Goal: Task Accomplishment & Management: Manage account settings

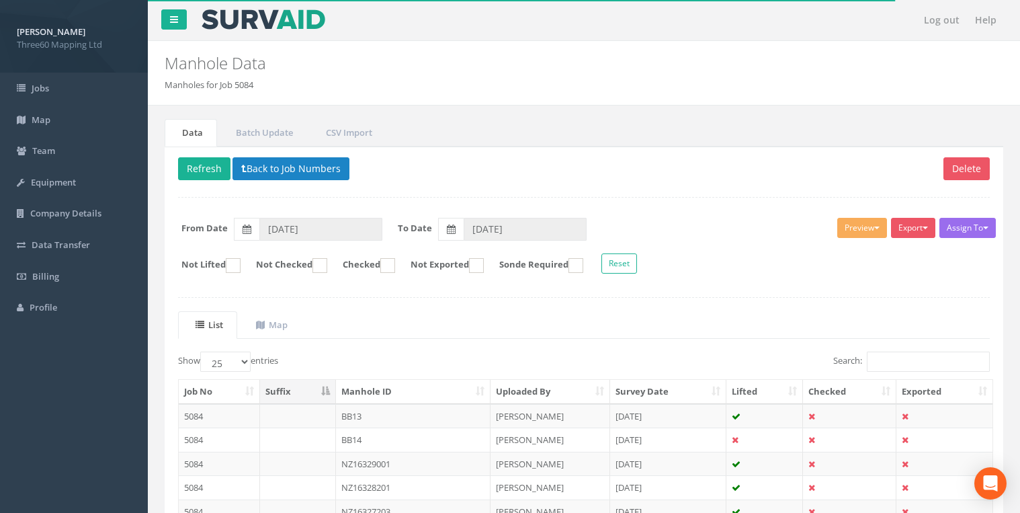
select select "25"
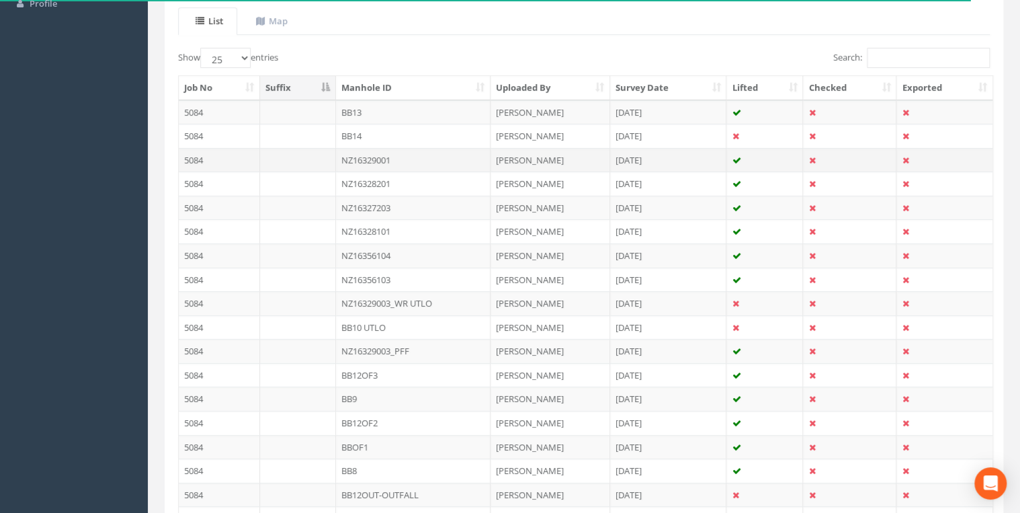
scroll to position [279, 0]
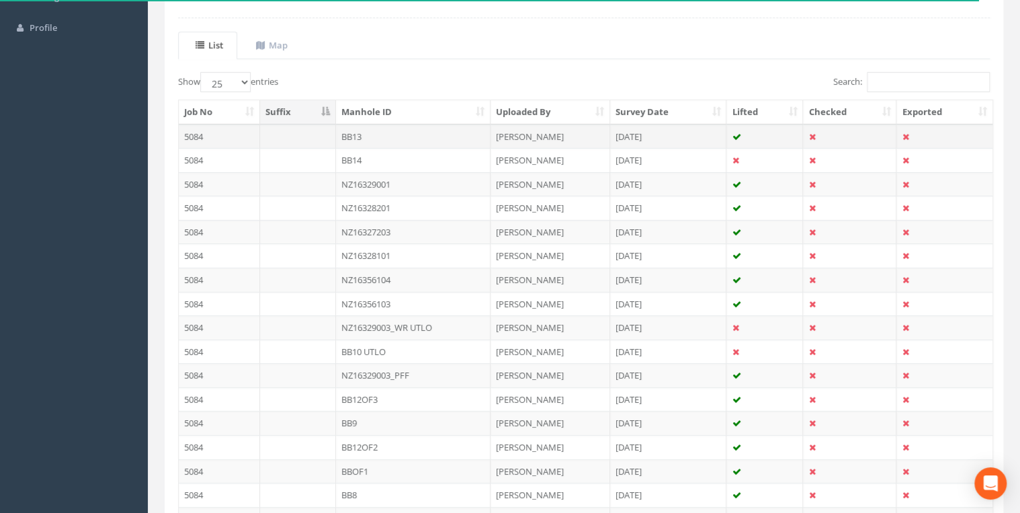
click at [303, 132] on td at bounding box center [298, 136] width 76 height 24
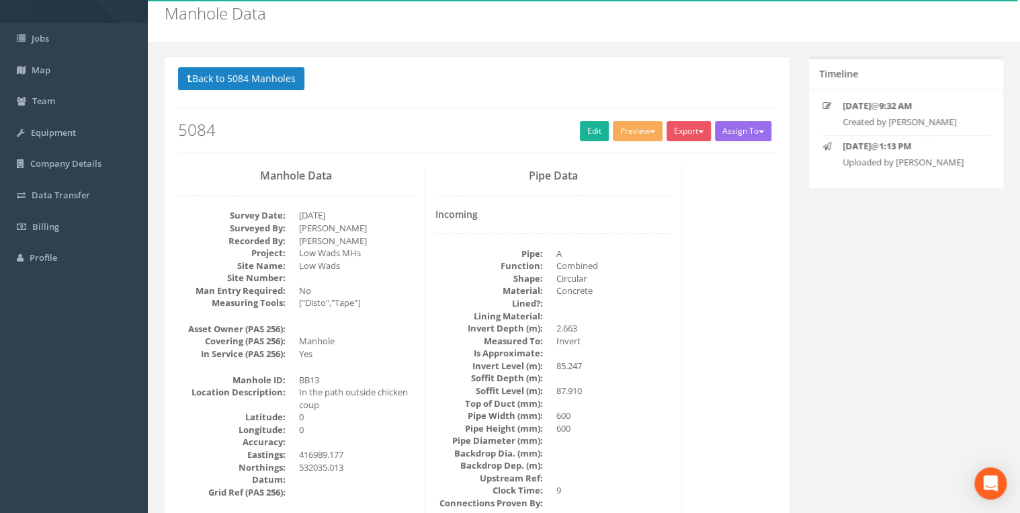
scroll to position [0, 0]
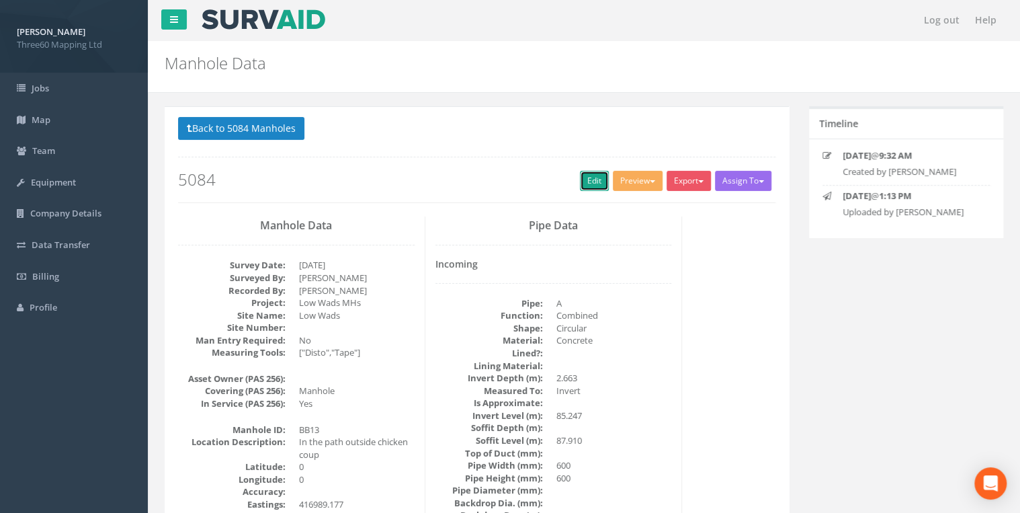
click at [586, 177] on link "Edit" at bounding box center [594, 181] width 29 height 20
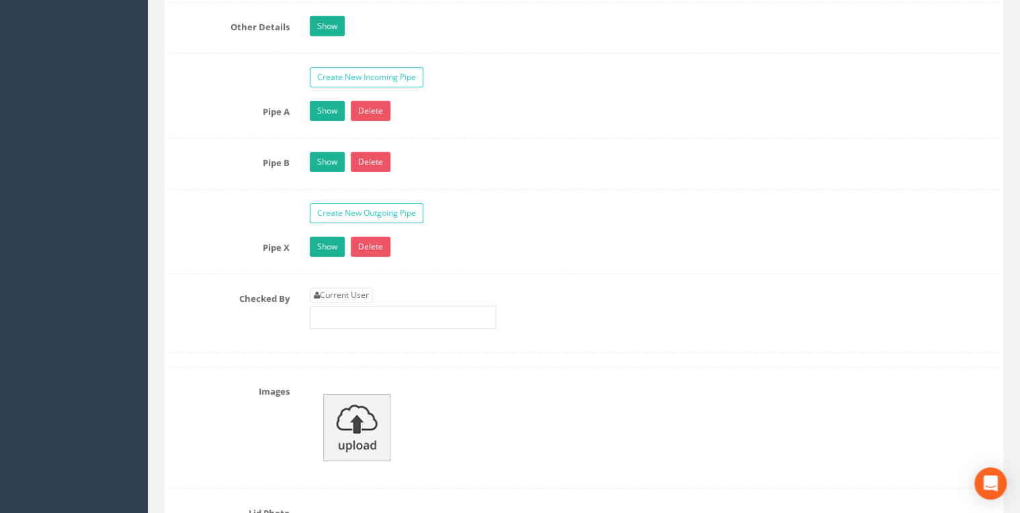
scroll to position [2364, 0]
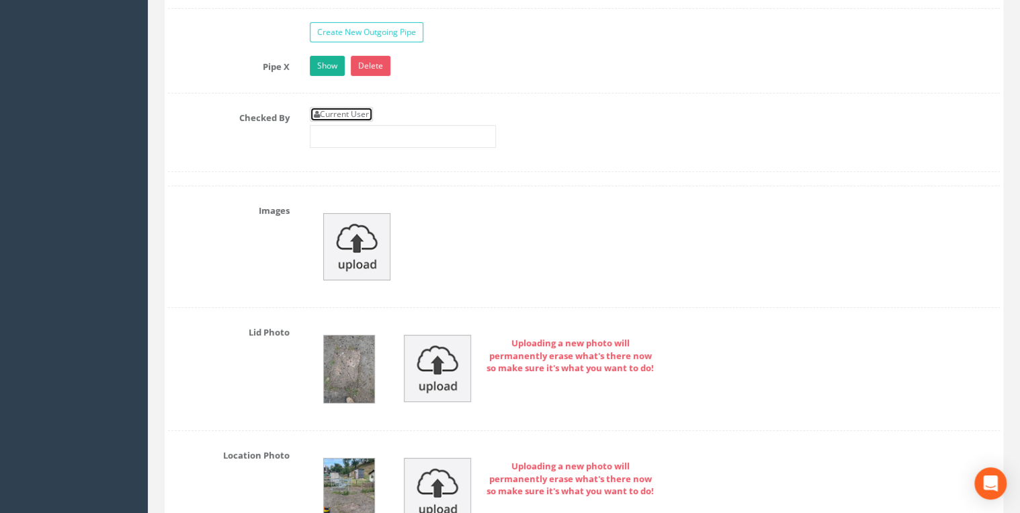
click at [368, 110] on link "Current User" at bounding box center [341, 114] width 63 height 15
type input "[PERSON_NAME]"
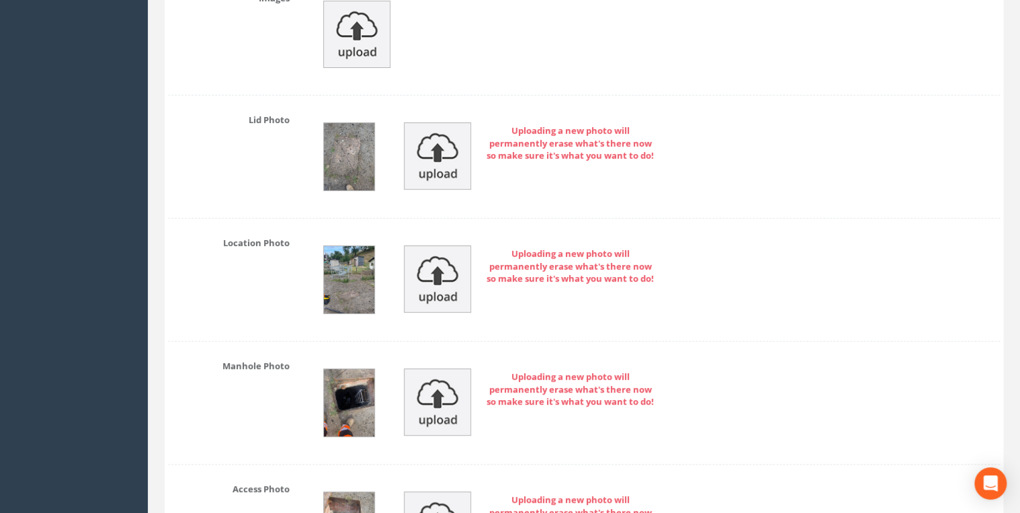
scroll to position [2794, 0]
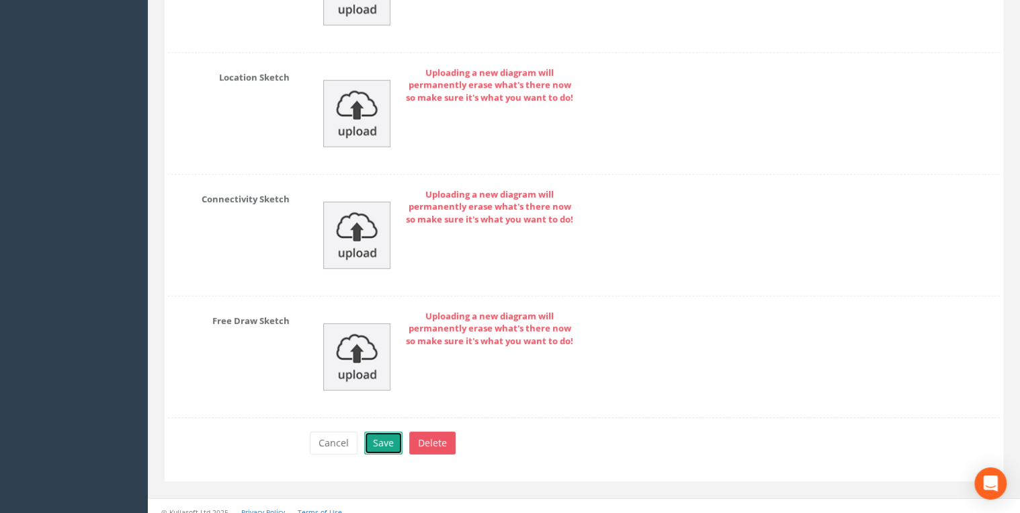
click at [395, 436] on button "Save" at bounding box center [383, 442] width 38 height 23
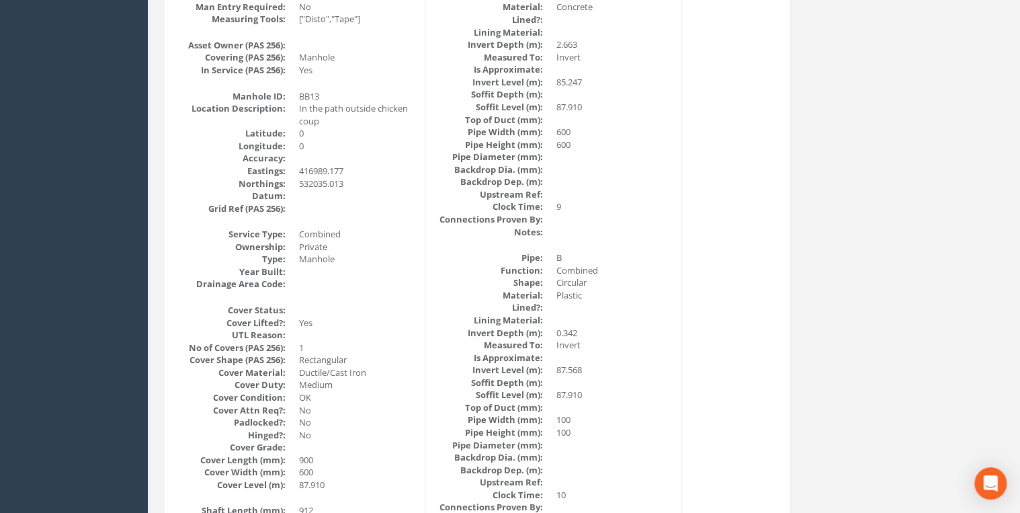
scroll to position [0, 0]
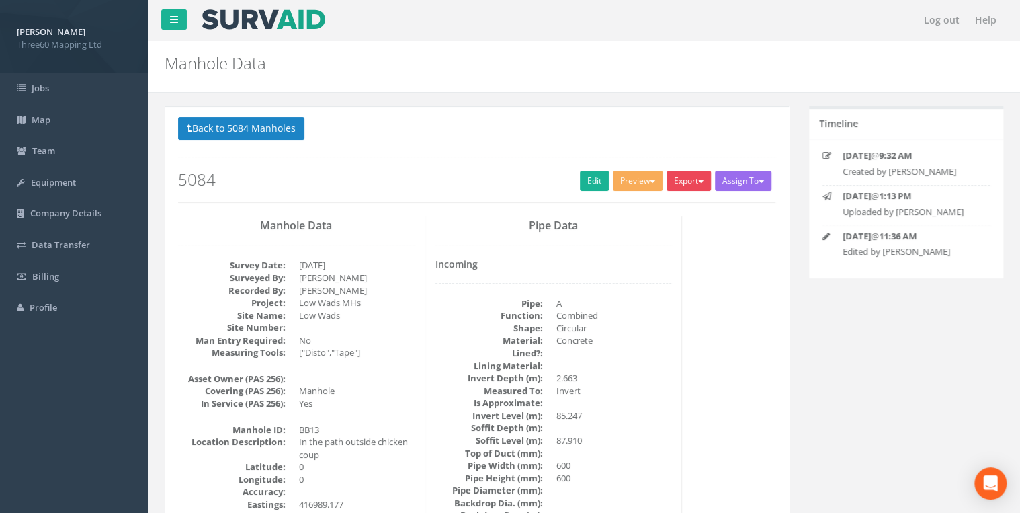
click at [672, 181] on button "Export" at bounding box center [688, 181] width 44 height 20
click at [660, 208] on link "360 Manhole" at bounding box center [661, 208] width 102 height 21
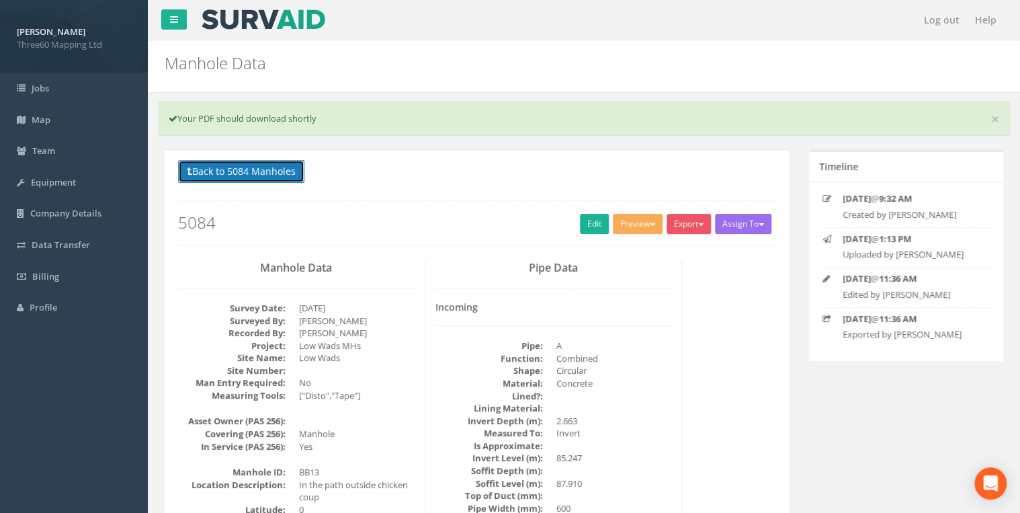
click at [236, 170] on button "Back to 5084 Manholes" at bounding box center [241, 171] width 126 height 23
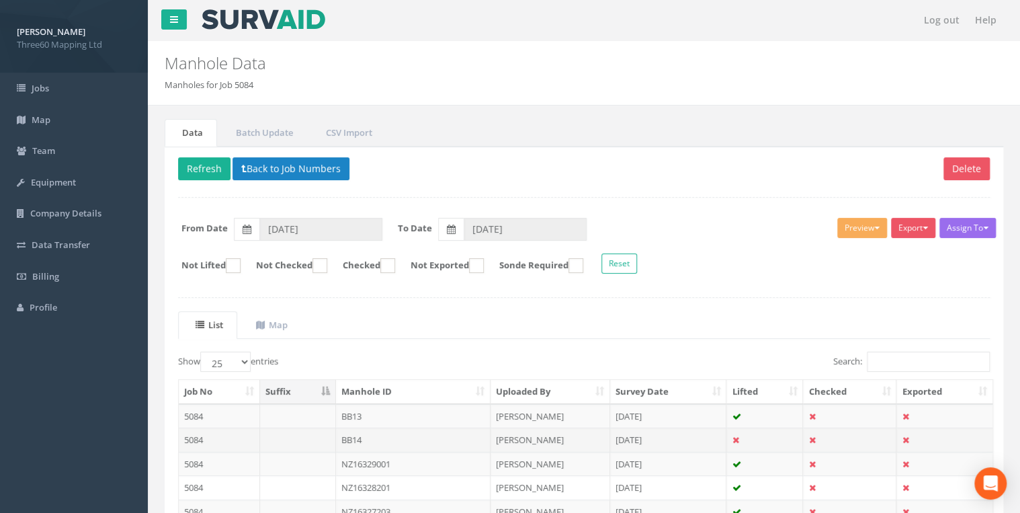
click at [353, 437] on td "BB14" at bounding box center [413, 439] width 154 height 24
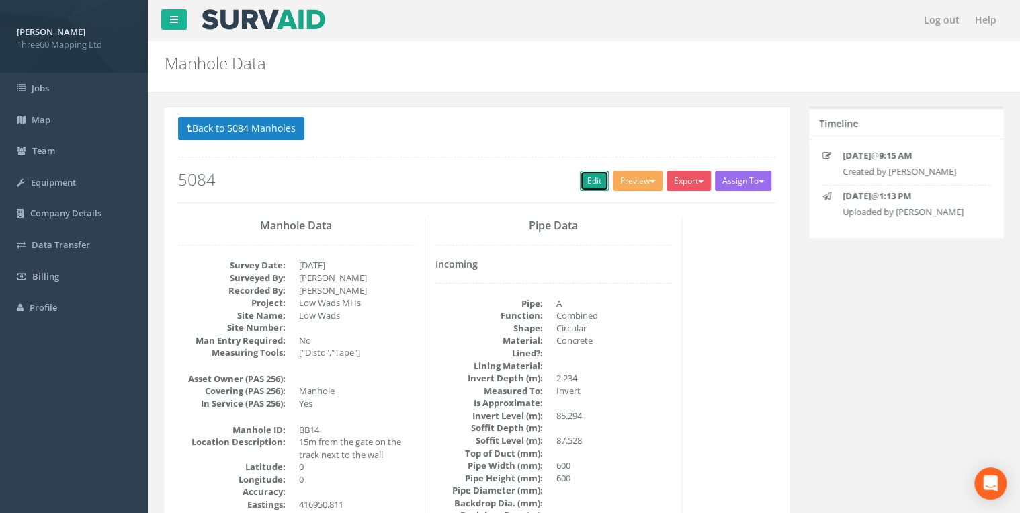
click at [587, 171] on link "Edit" at bounding box center [594, 181] width 29 height 20
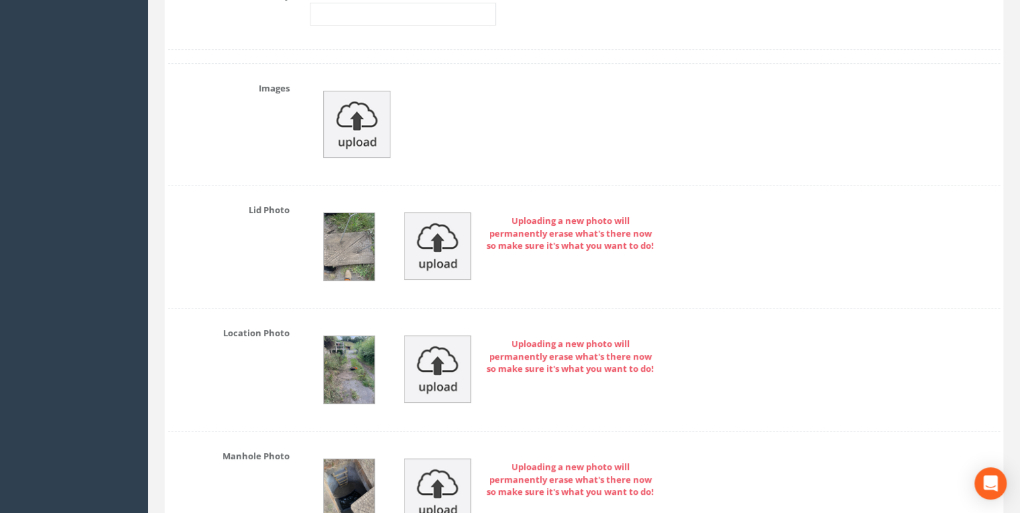
scroll to position [2364, 0]
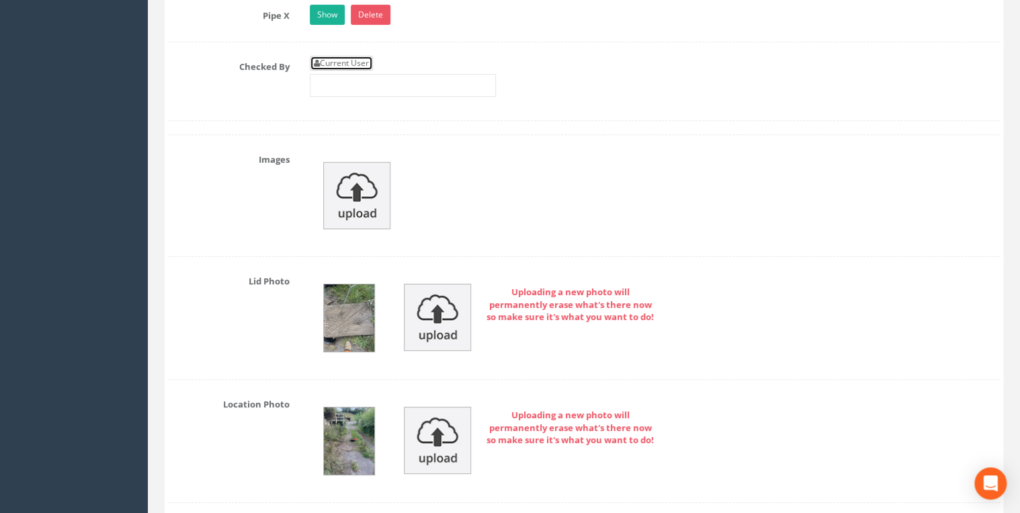
click at [359, 61] on link "Current User" at bounding box center [341, 63] width 63 height 15
type input "[PERSON_NAME]"
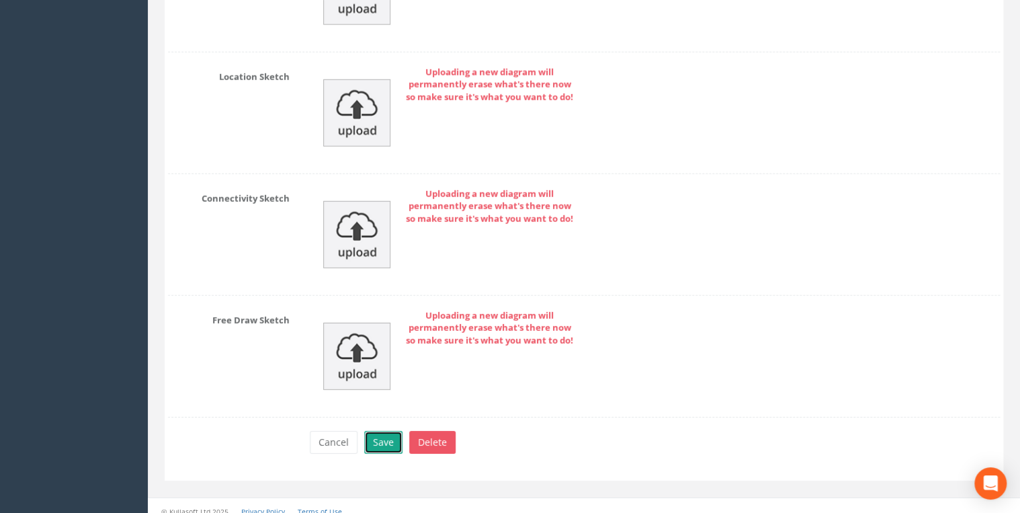
click at [396, 431] on button "Save" at bounding box center [383, 442] width 38 height 23
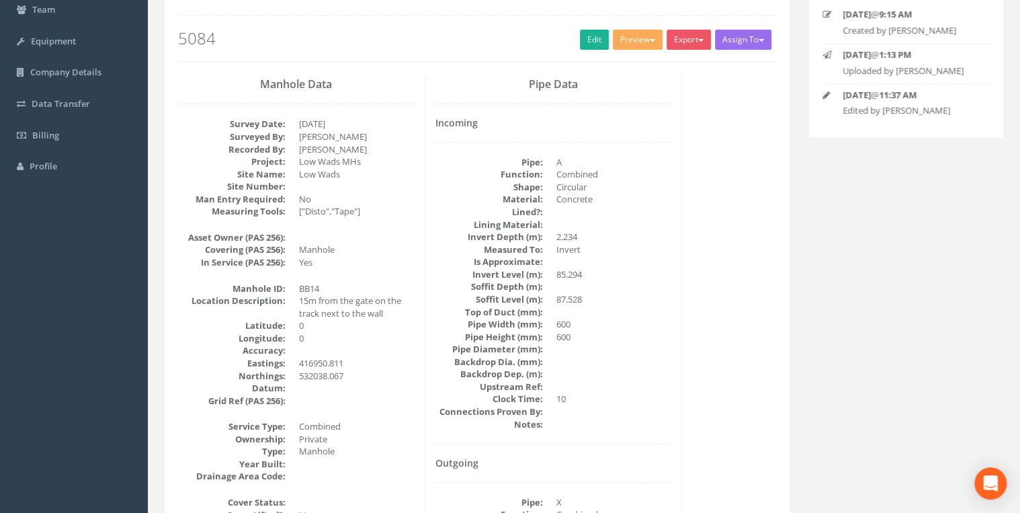
scroll to position [0, 0]
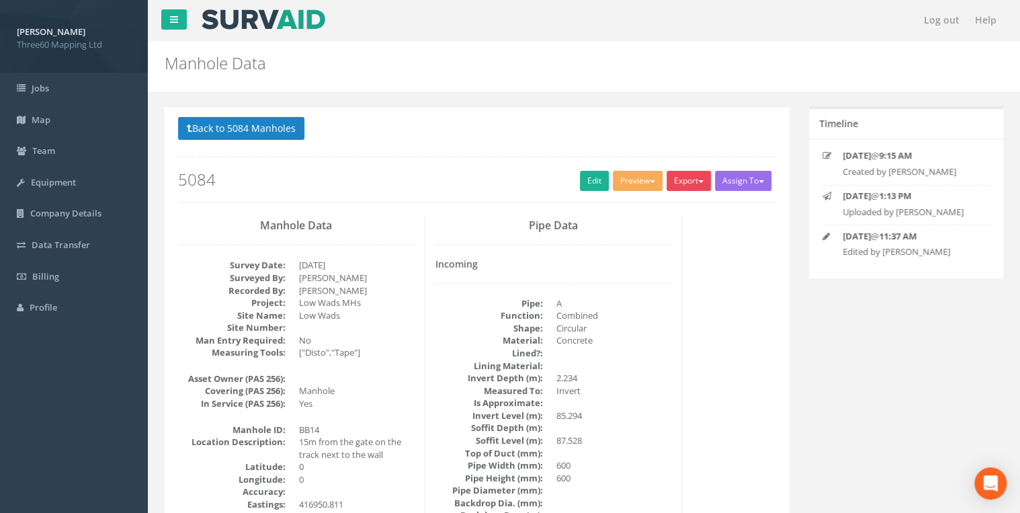
click at [678, 181] on button "Export" at bounding box center [688, 181] width 44 height 20
click at [641, 218] on link "360 Manhole" at bounding box center [661, 208] width 102 height 21
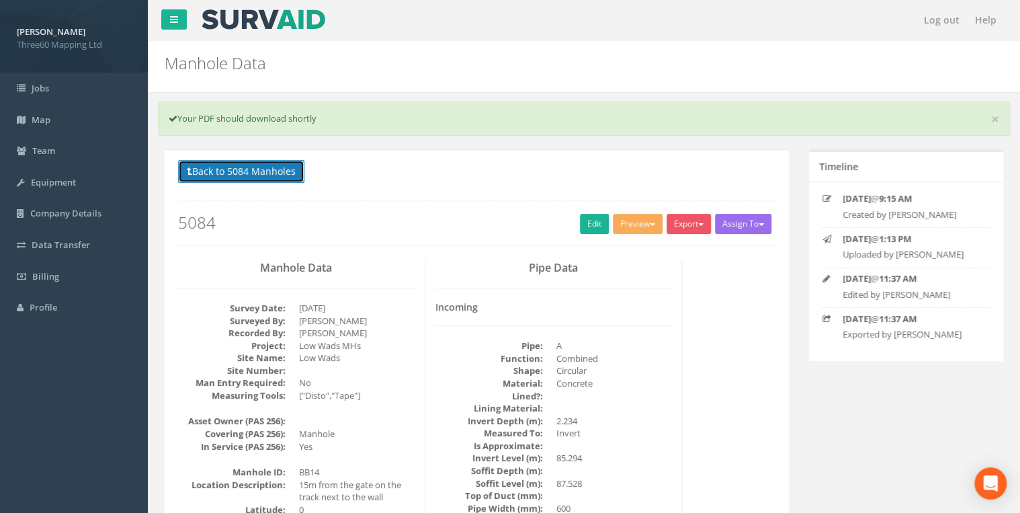
click at [295, 167] on button "Back to 5084 Manholes" at bounding box center [241, 171] width 126 height 23
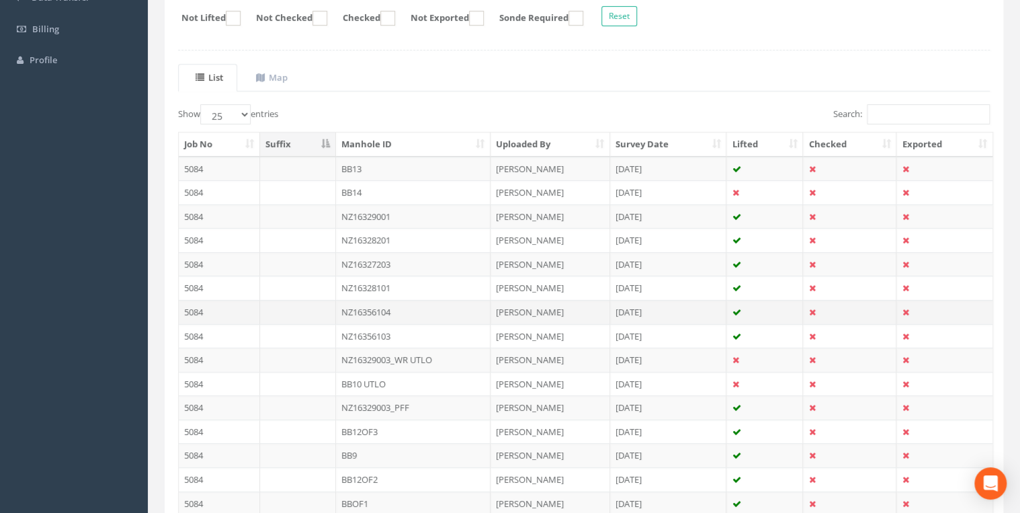
scroll to position [358, 0]
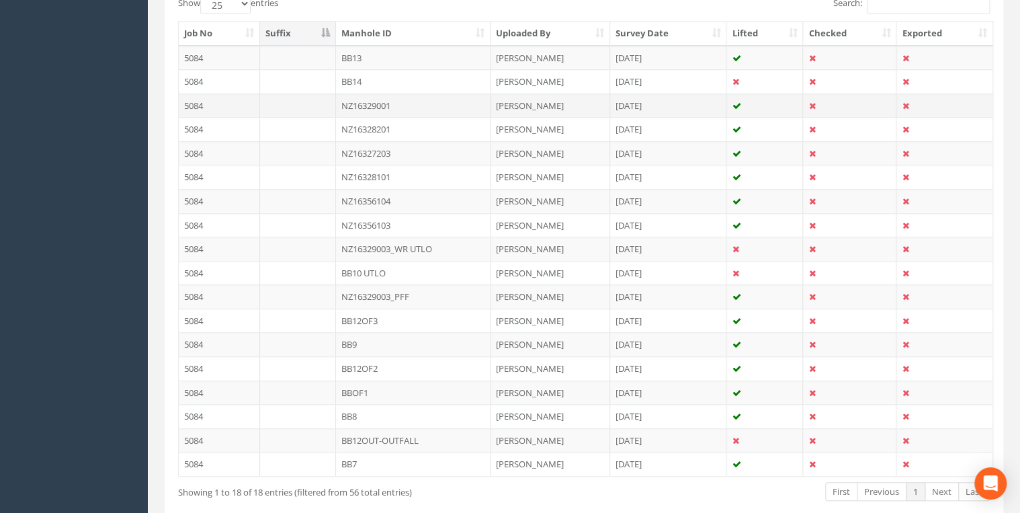
click at [379, 103] on td "NZ16329001" at bounding box center [413, 105] width 154 height 24
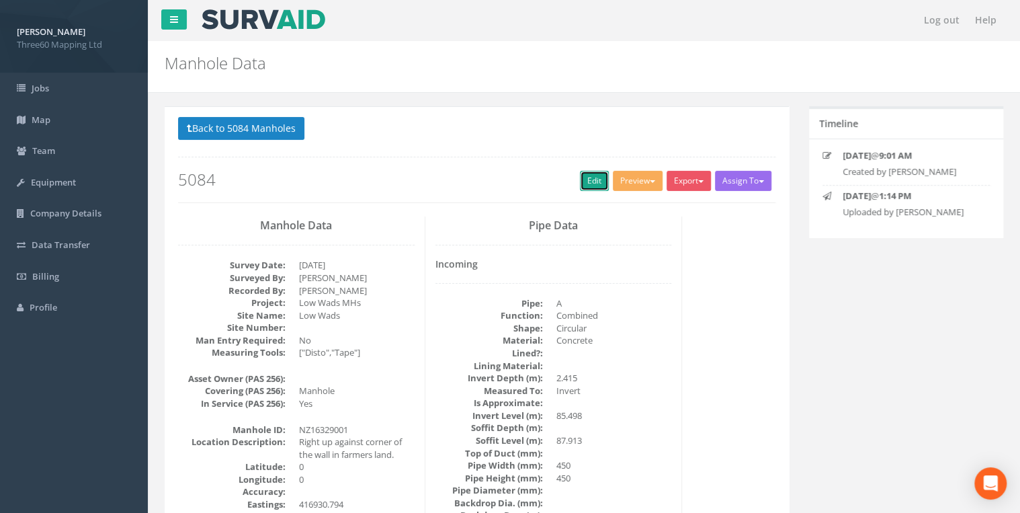
click at [580, 171] on link "Edit" at bounding box center [594, 181] width 29 height 20
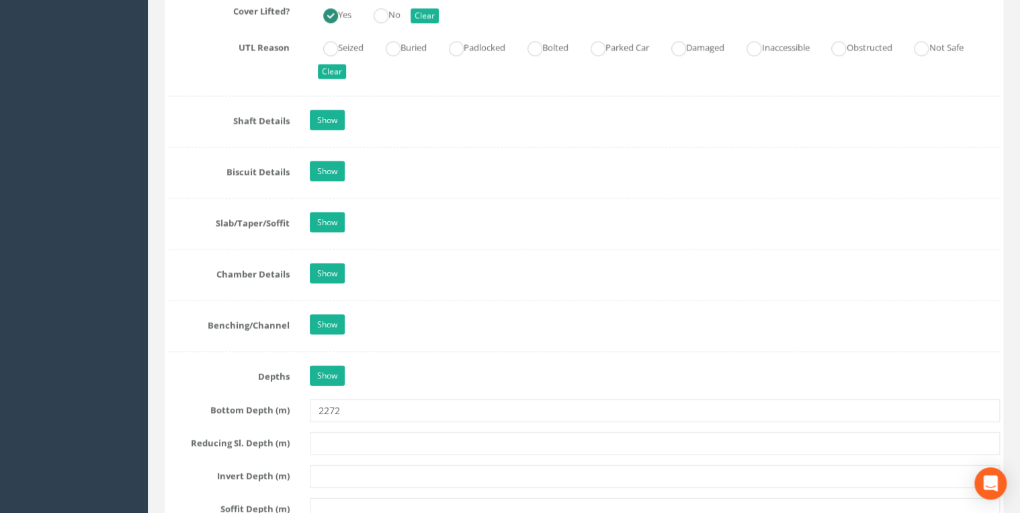
scroll to position [1290, 0]
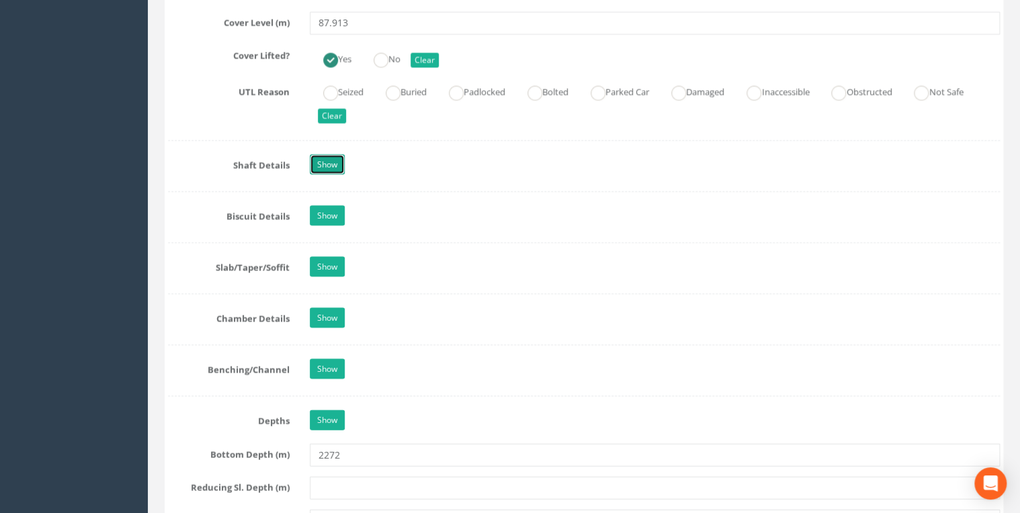
click at [333, 159] on link "Show" at bounding box center [327, 164] width 35 height 20
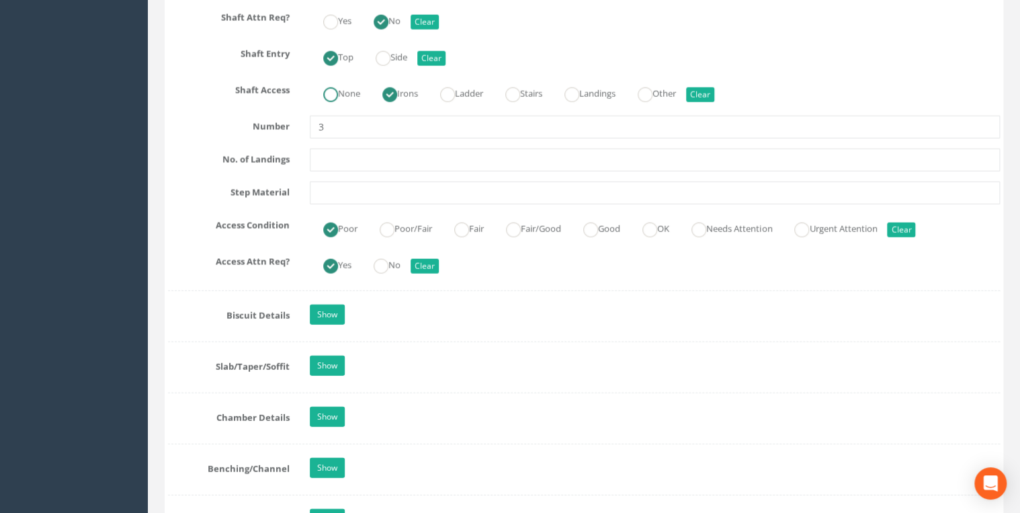
scroll to position [1863, 0]
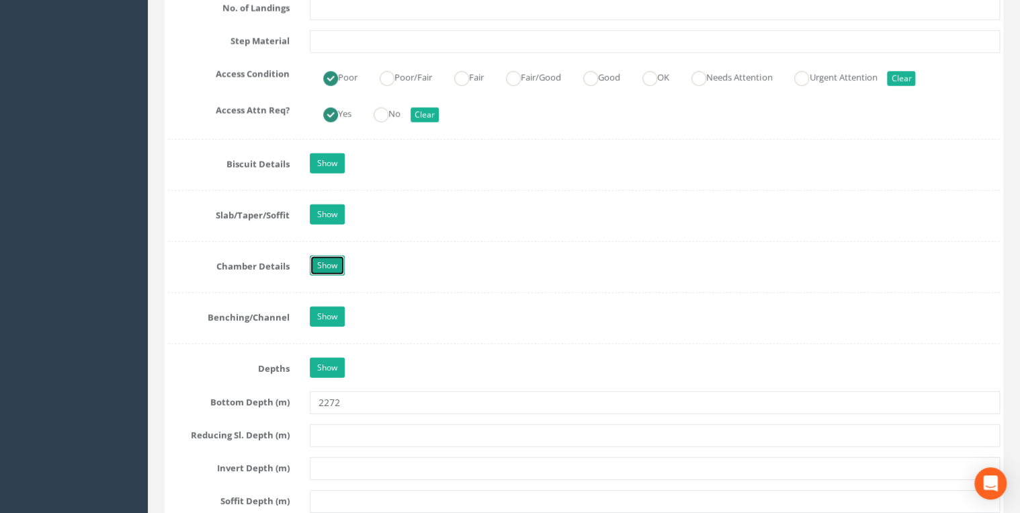
click at [333, 255] on link "Show" at bounding box center [327, 265] width 35 height 20
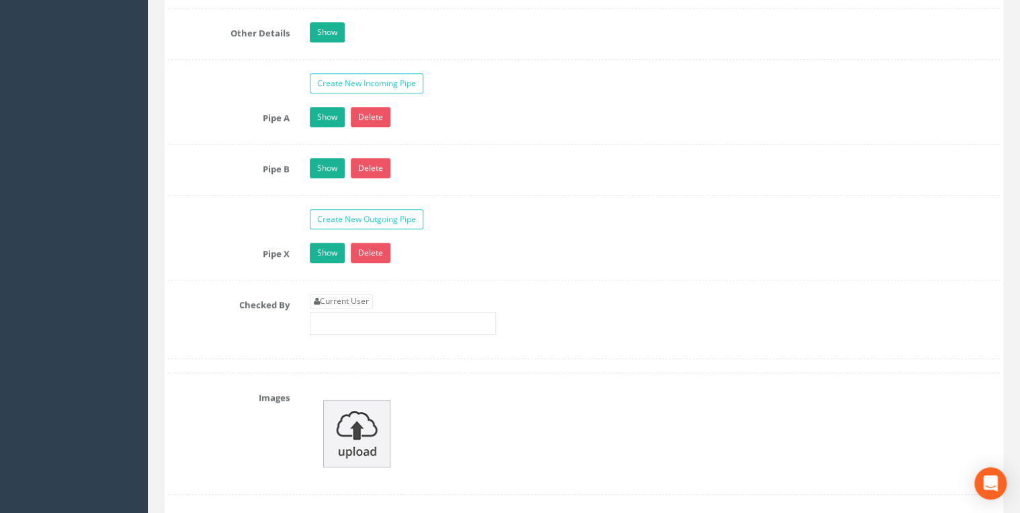
scroll to position [3009, 0]
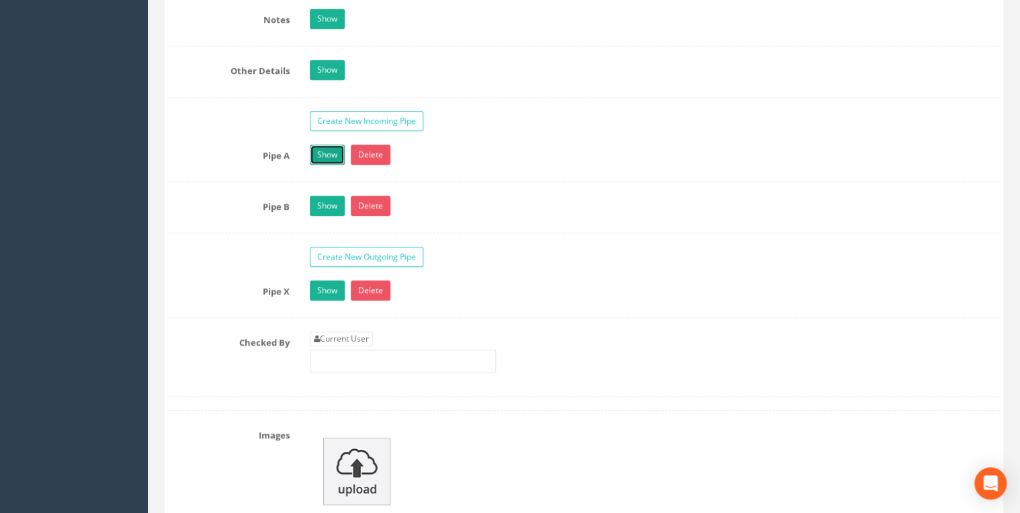
click at [320, 144] on link "Show" at bounding box center [327, 154] width 35 height 20
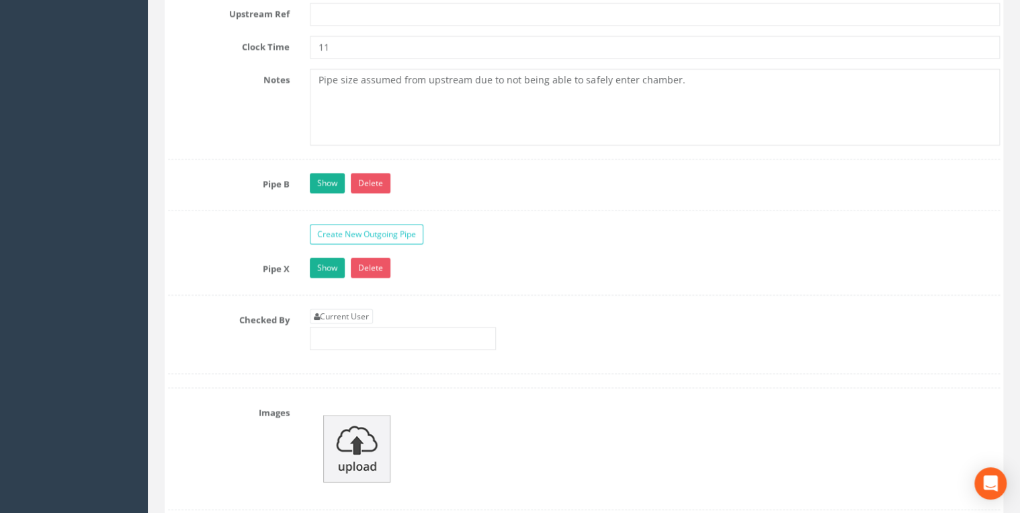
scroll to position [3797, 0]
click at [321, 172] on link "Show" at bounding box center [327, 182] width 35 height 20
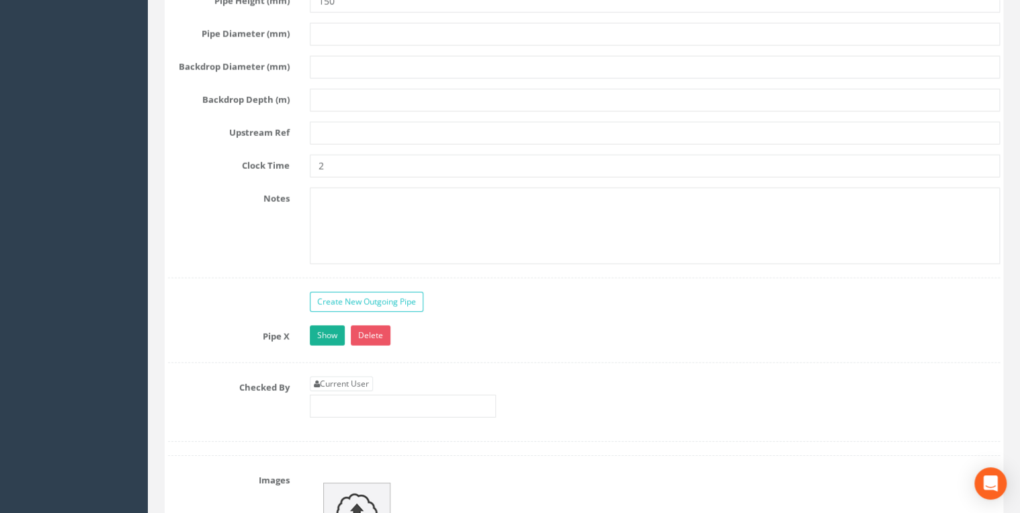
scroll to position [4657, 0]
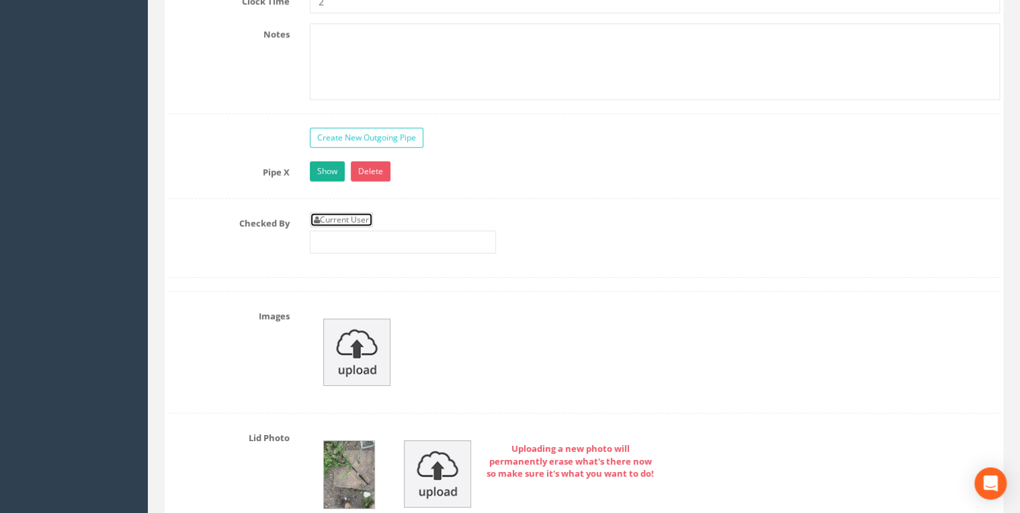
click at [363, 212] on link "Current User" at bounding box center [341, 219] width 63 height 15
type input "[PERSON_NAME]"
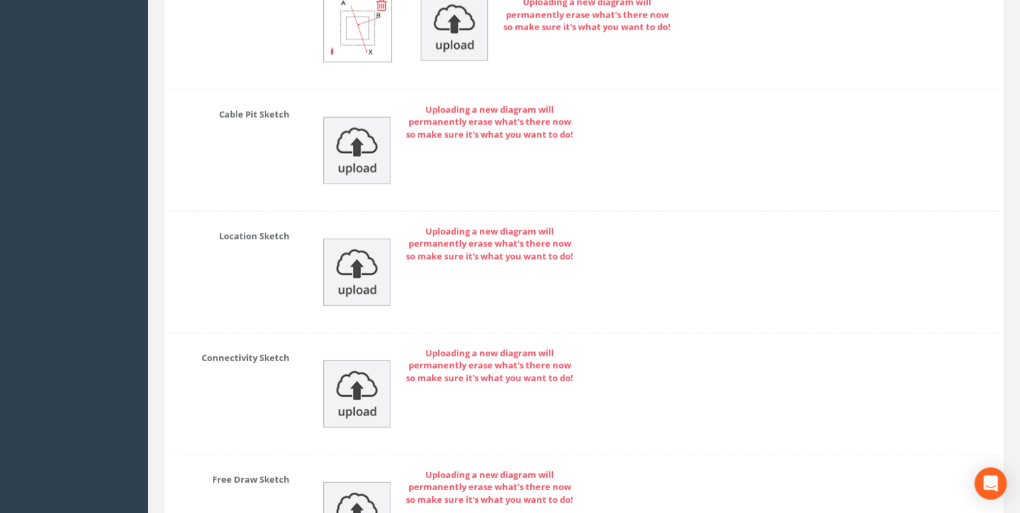
scroll to position [6957, 0]
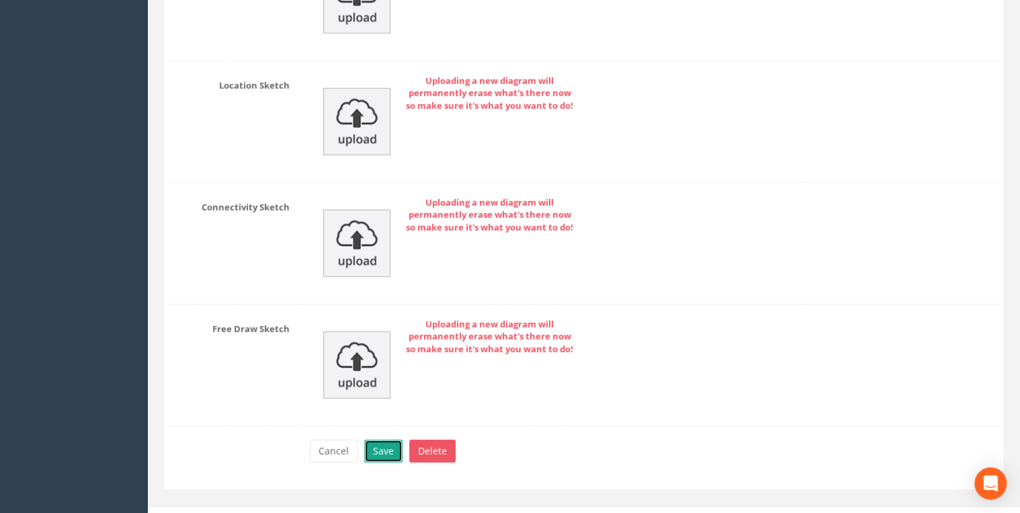
click at [383, 439] on button "Save" at bounding box center [383, 450] width 38 height 23
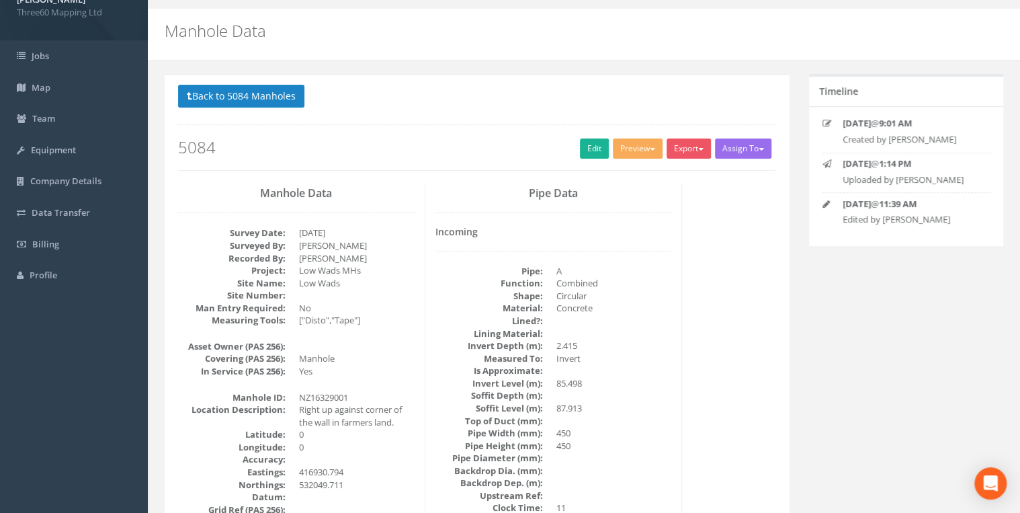
scroll to position [0, 0]
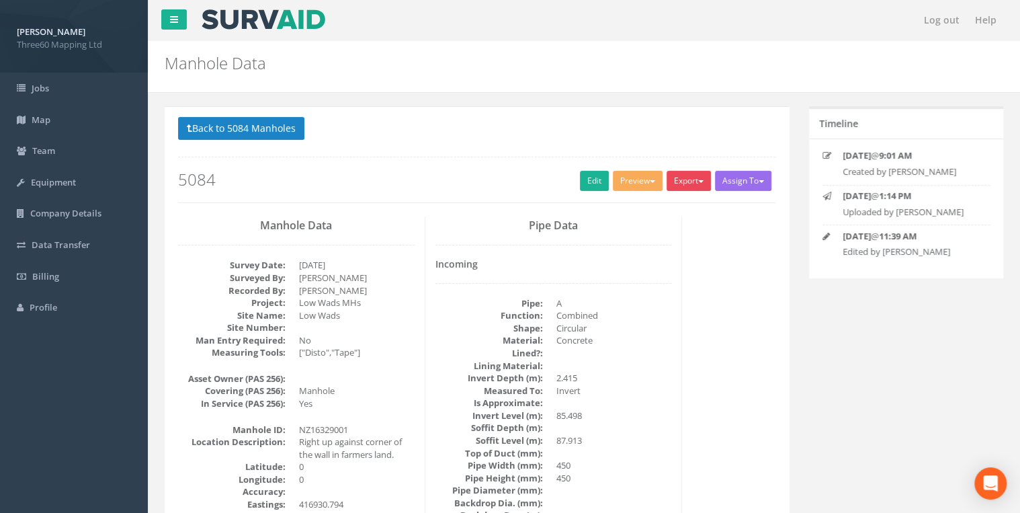
click at [676, 180] on button "Export" at bounding box center [688, 181] width 44 height 20
click at [666, 199] on link "360 Manhole" at bounding box center [661, 208] width 102 height 21
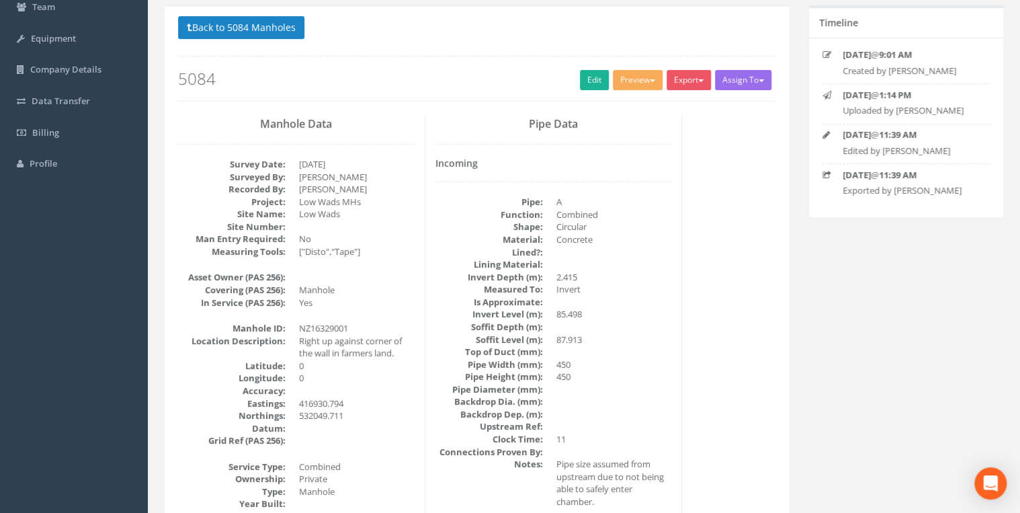
scroll to position [143, 0]
click at [266, 38] on button "Back to 5084 Manholes" at bounding box center [241, 28] width 126 height 23
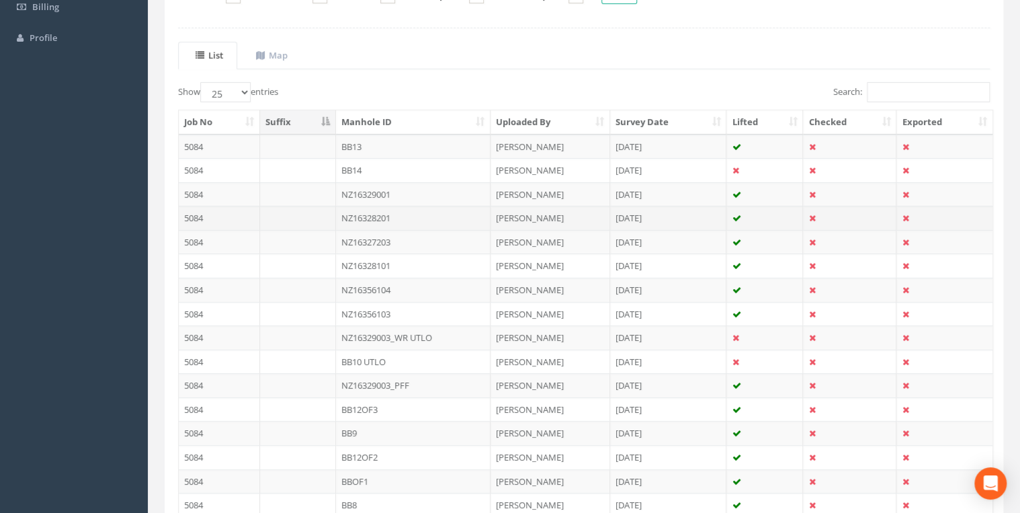
scroll to position [208, 0]
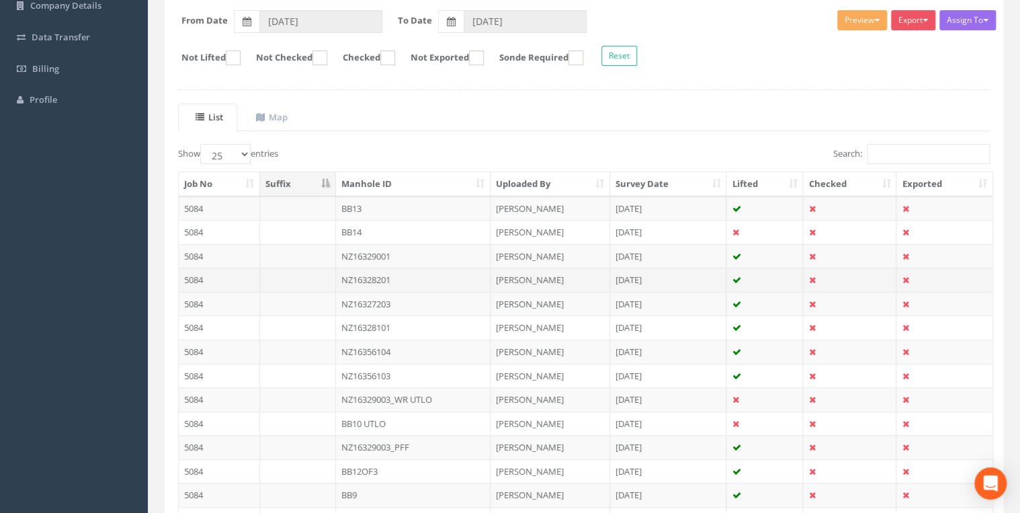
click at [380, 275] on td "NZ16328201" at bounding box center [413, 279] width 154 height 24
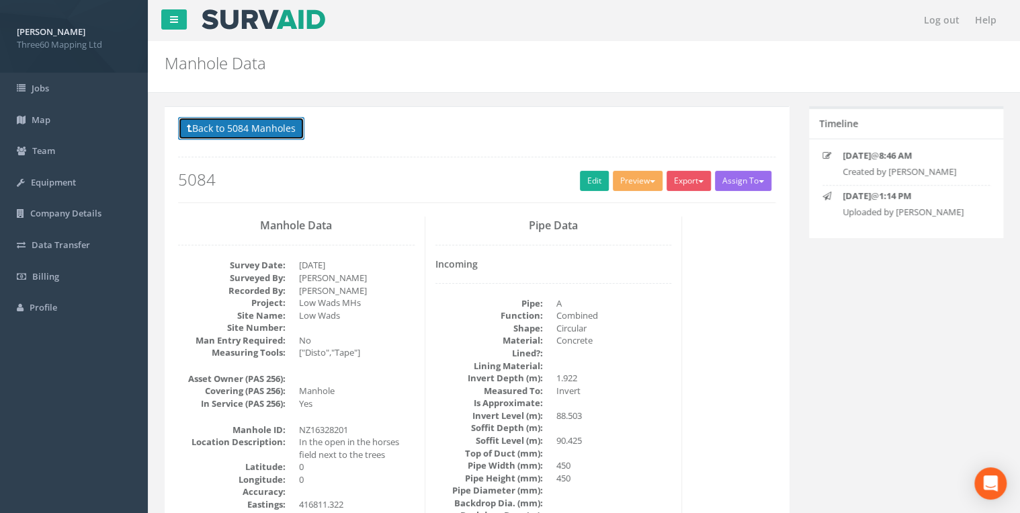
click at [230, 120] on button "Back to 5084 Manholes" at bounding box center [241, 128] width 126 height 23
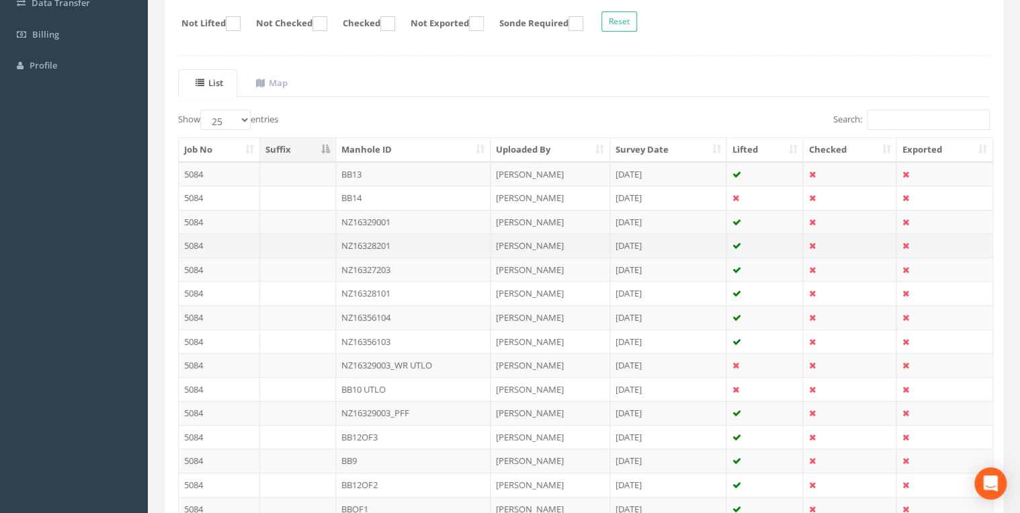
scroll to position [286, 0]
